Goal: Task Accomplishment & Management: Use online tool/utility

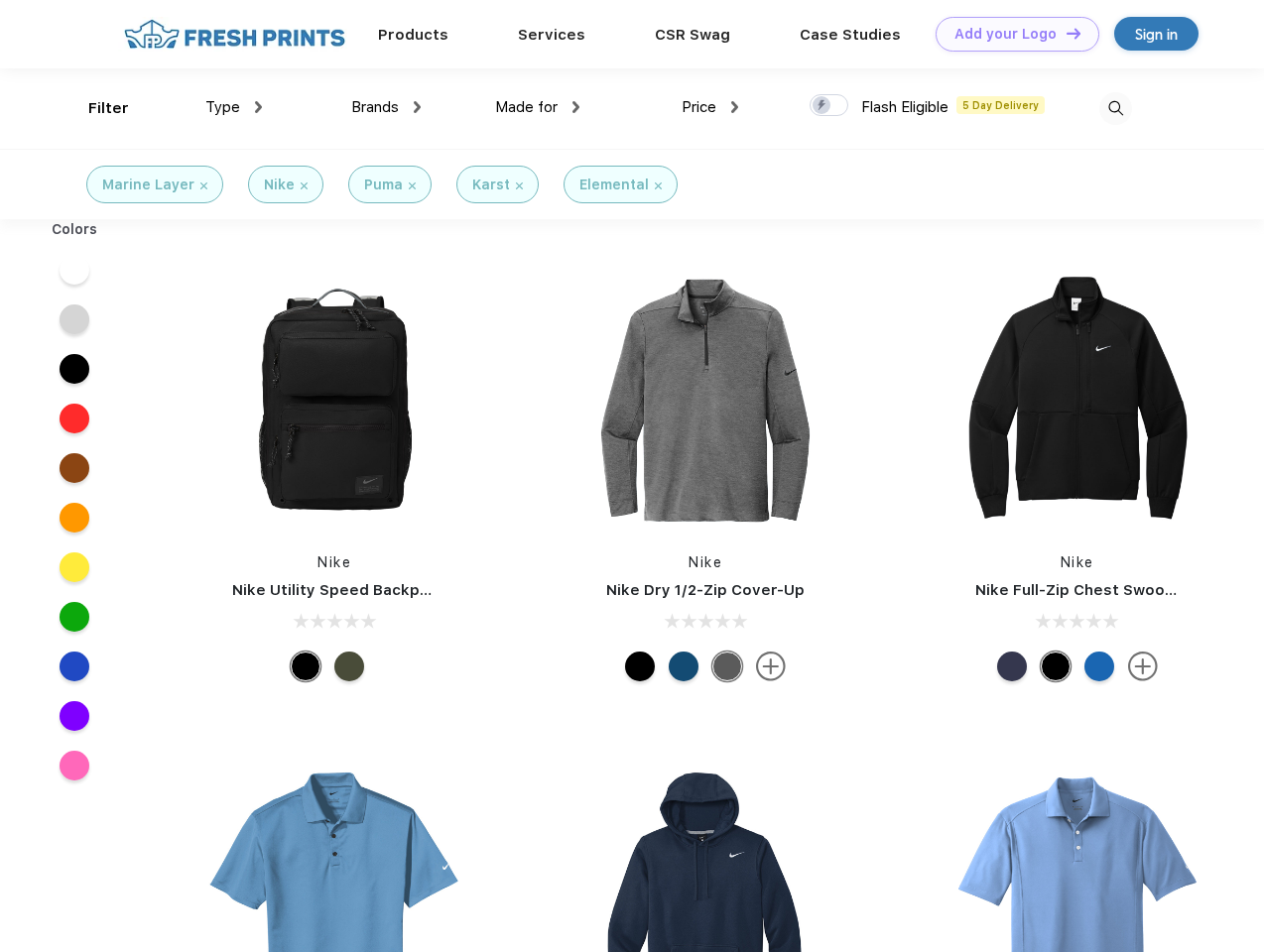
click at [1010, 34] on link "Add your Logo Design Tool" at bounding box center [1017, 34] width 164 height 35
click at [0, 0] on div "Design Tool" at bounding box center [0, 0] width 0 height 0
click at [1065, 33] on link "Add your Logo Design Tool" at bounding box center [1017, 34] width 164 height 35
click at [95, 108] on div "Filter" at bounding box center [108, 108] width 41 height 23
click at [234, 107] on span "Type" at bounding box center [222, 107] width 35 height 18
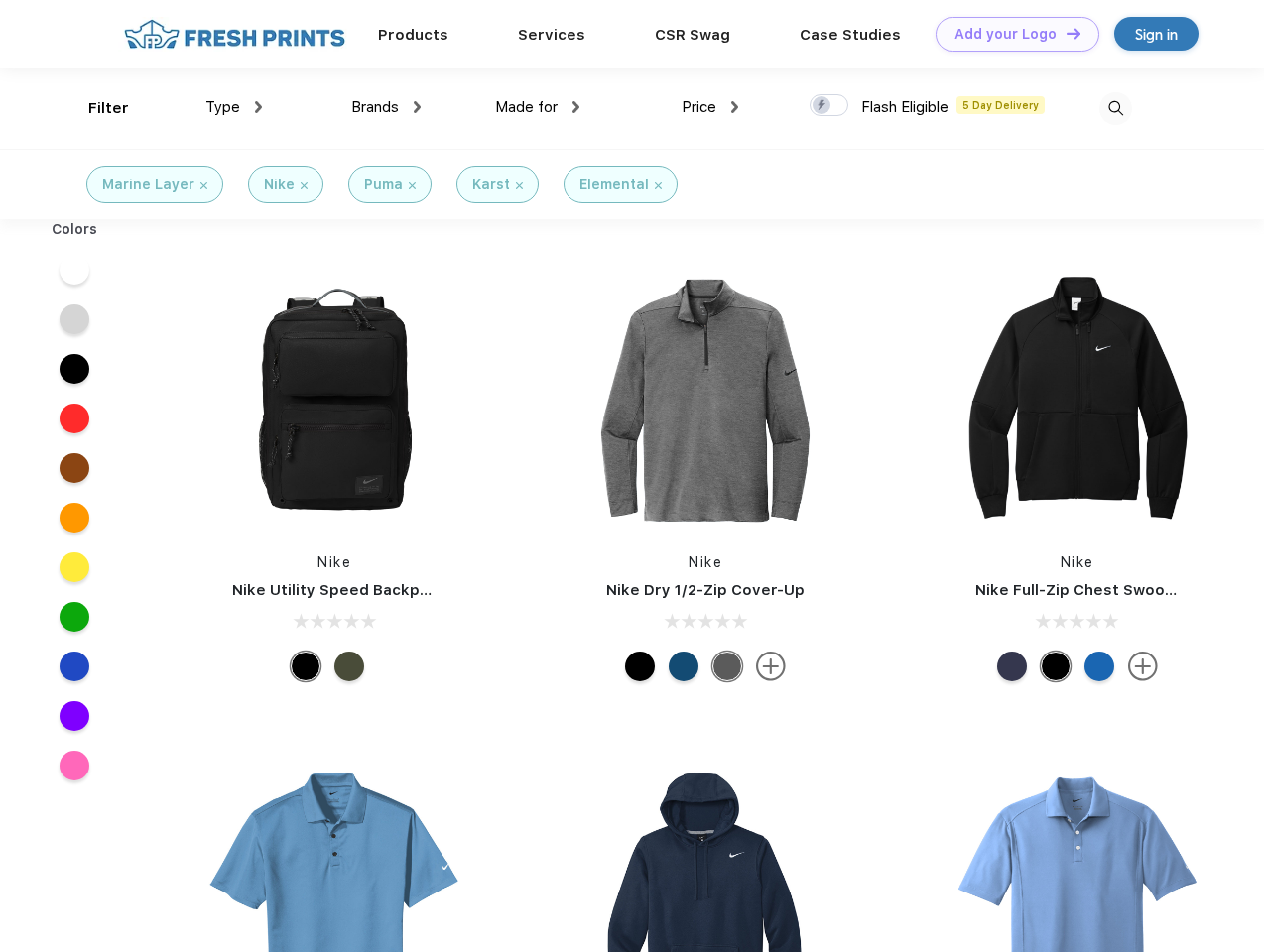
click at [386, 107] on span "Brands" at bounding box center [375, 107] width 48 height 18
click at [538, 107] on span "Made for" at bounding box center [526, 107] width 63 height 18
click at [710, 107] on span "Price" at bounding box center [698, 107] width 35 height 18
click at [829, 106] on div at bounding box center [828, 105] width 39 height 22
click at [822, 106] on input "checkbox" at bounding box center [816, 99] width 13 height 13
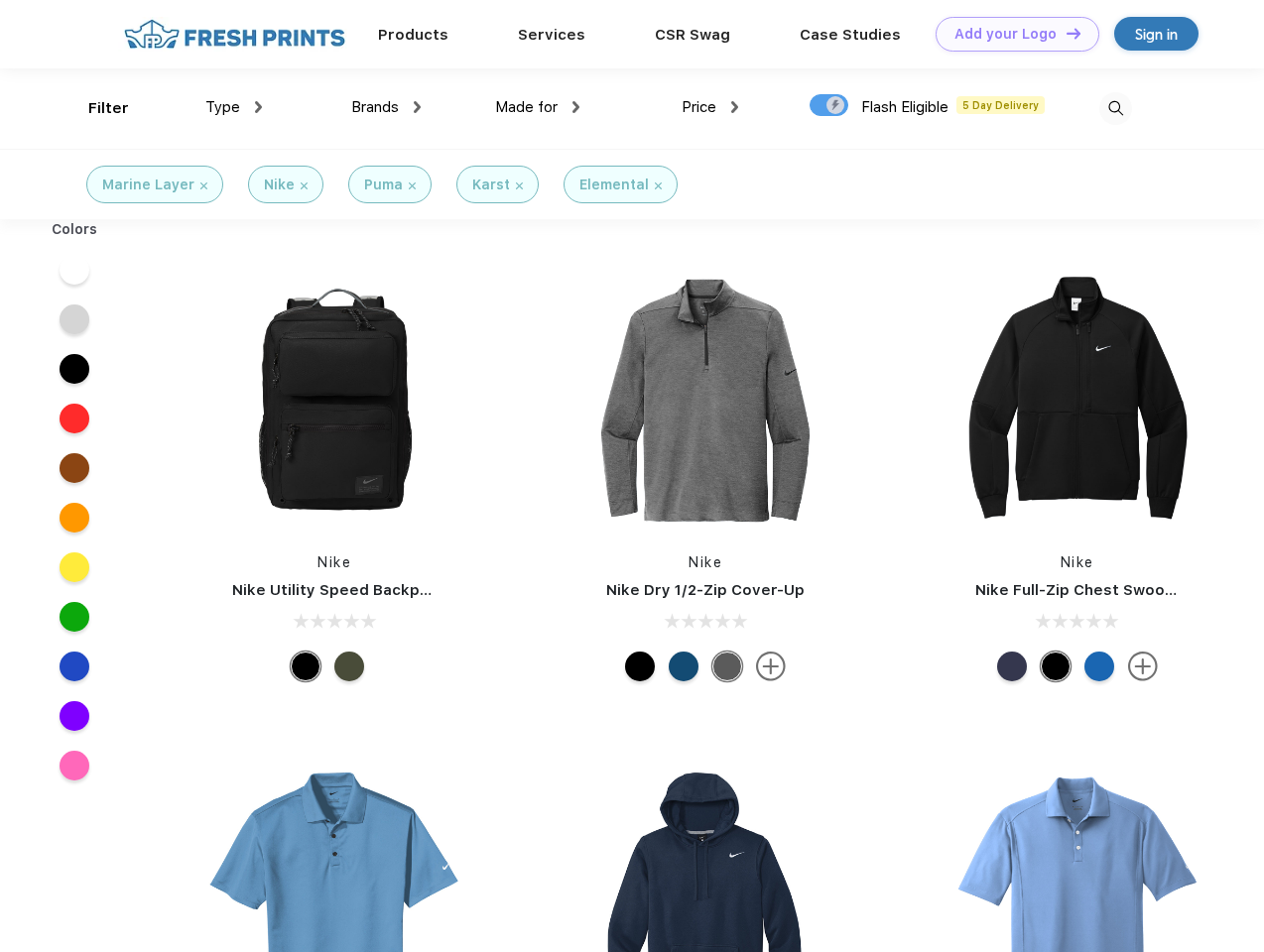
click at [1115, 108] on img at bounding box center [1115, 108] width 33 height 33
